Goal: Feedback & Contribution: Contribute content

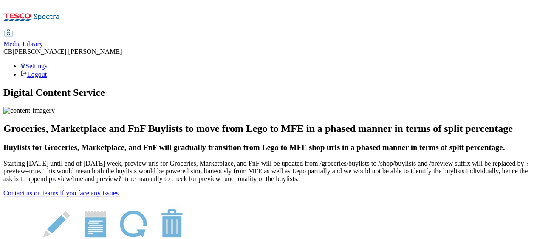
click at [43, 40] on span "Media Library" at bounding box center [22, 43] width 39 height 7
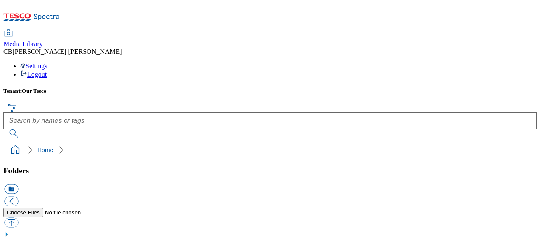
click at [18, 218] on button "button" at bounding box center [11, 223] width 14 height 10
type input "C:\fakepath\Fitness Studio.jpg"
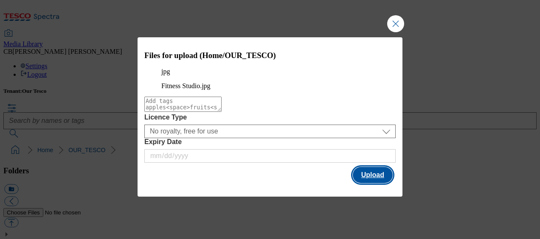
click at [367, 183] on button "Upload" at bounding box center [373, 175] width 40 height 16
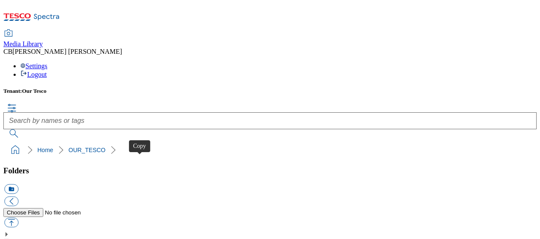
click at [18, 218] on button "button" at bounding box center [11, 223] width 14 height 10
type input "C:\fakepath\Heart Innovation Space.jpg"
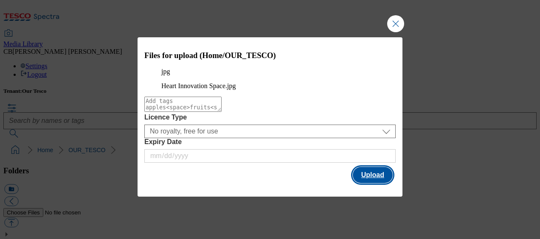
click at [370, 183] on button "Upload" at bounding box center [373, 175] width 40 height 16
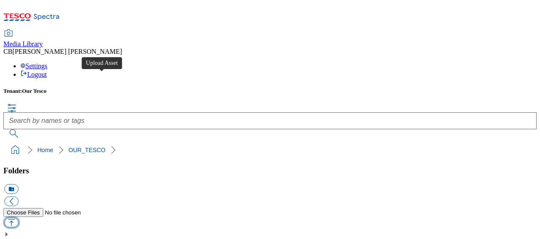
click at [18, 218] on button "button" at bounding box center [11, 223] width 14 height 10
type input "C:\fakepath\Heart Auditorium.jpg"
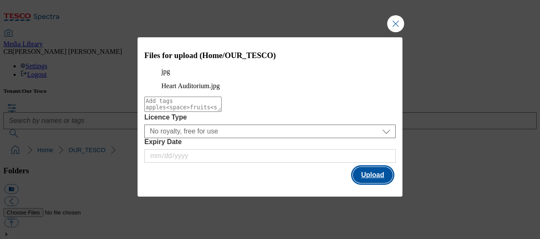
click at [370, 183] on button "Upload" at bounding box center [373, 175] width 40 height 16
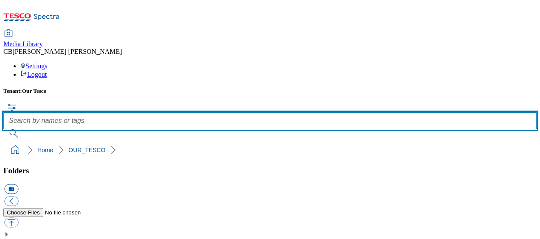
click at [207, 112] on input "text" at bounding box center [269, 120] width 533 height 17
type input "Filming"
click at [3, 129] on button "submit" at bounding box center [14, 133] width 22 height 8
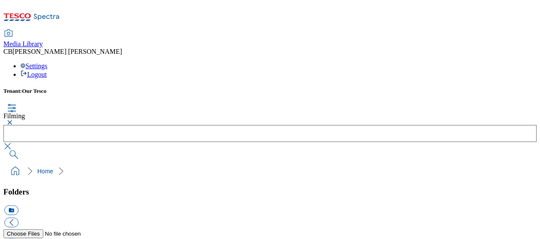
click at [160, 88] on h5 "Tenant: Our Tesco" at bounding box center [269, 91] width 533 height 7
click at [14, 120] on button "button" at bounding box center [8, 122] width 10 height 5
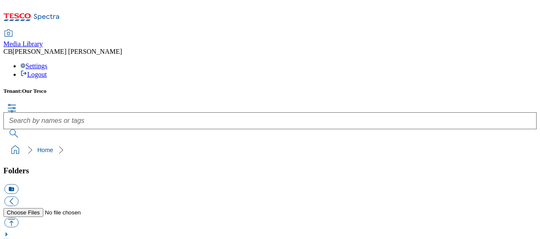
scroll to position [807, 0]
click at [18, 218] on button "button" at bounding box center [11, 223] width 14 height 10
type input "C:\fakepath\Heart Filming 1.jpg"
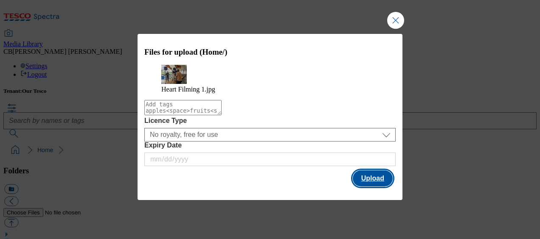
click at [368, 186] on button "Upload" at bounding box center [373, 179] width 40 height 16
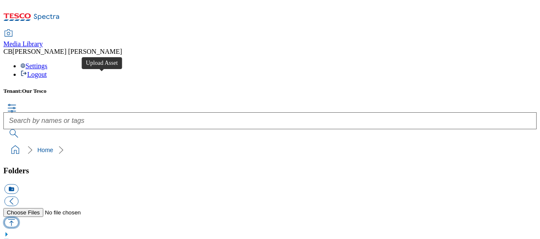
click at [18, 218] on button "button" at bounding box center [11, 223] width 14 height 10
type input "C:\fakepath\Heart Auditorium Alternative View.jpg"
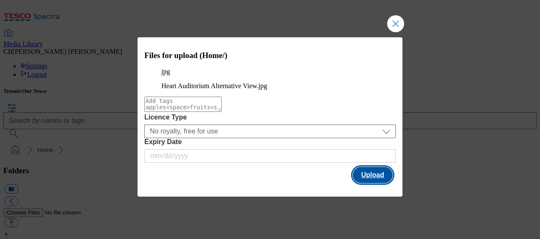
click at [365, 183] on button "Upload" at bounding box center [373, 175] width 40 height 16
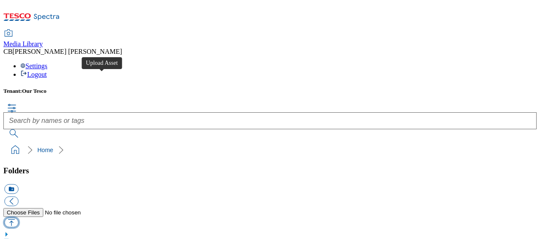
click at [18, 218] on button "button" at bounding box center [11, 223] width 14 height 10
type input "C:\fakepath\Heart Building Colleague Entrance.jpg"
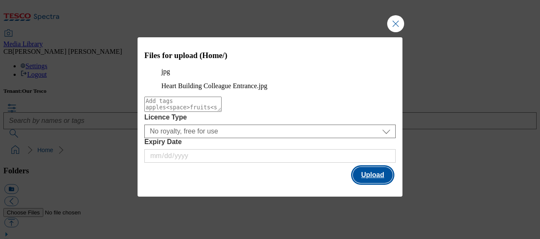
click at [368, 183] on button "Upload" at bounding box center [373, 175] width 40 height 16
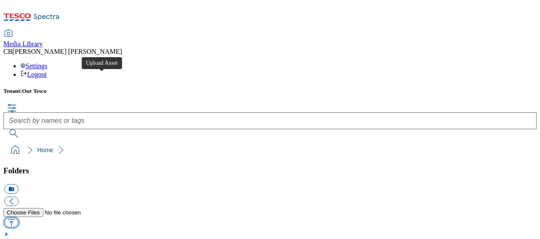
click at [18, 218] on button "button" at bounding box center [11, 223] width 14 height 10
type input "C:\fakepath\Heart Building Visitor Entrance.jpg"
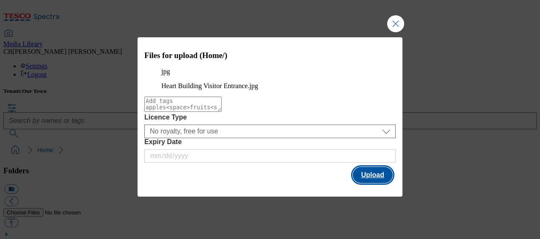
click at [366, 183] on button "Upload" at bounding box center [373, 175] width 40 height 16
